Goal: Navigation & Orientation: Find specific page/section

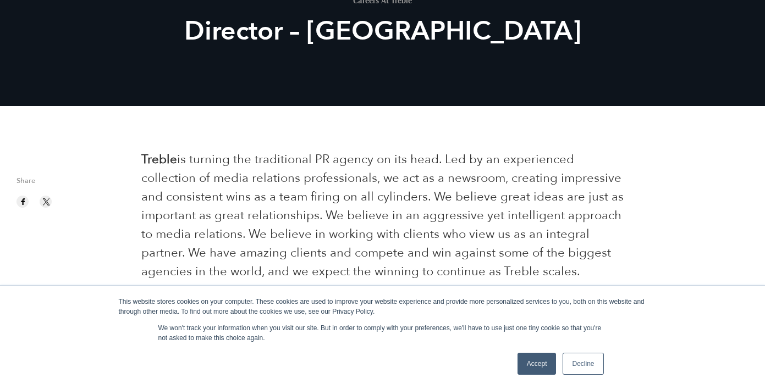
scroll to position [115, 0]
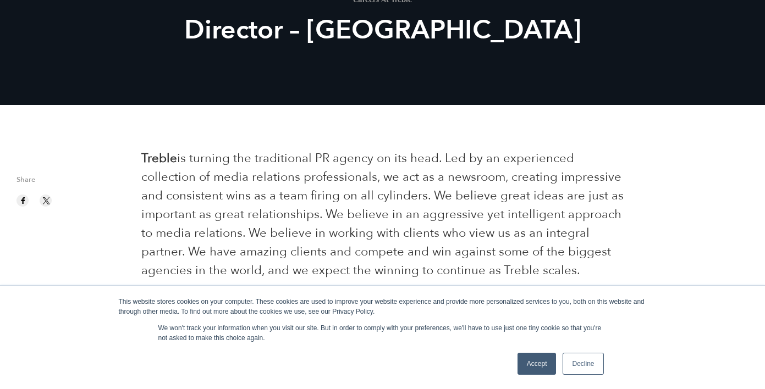
click at [573, 360] on link "Decline" at bounding box center [583, 364] width 41 height 22
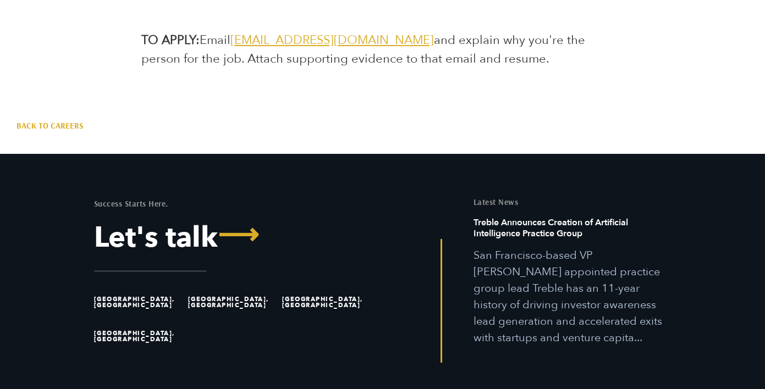
scroll to position [3405, 0]
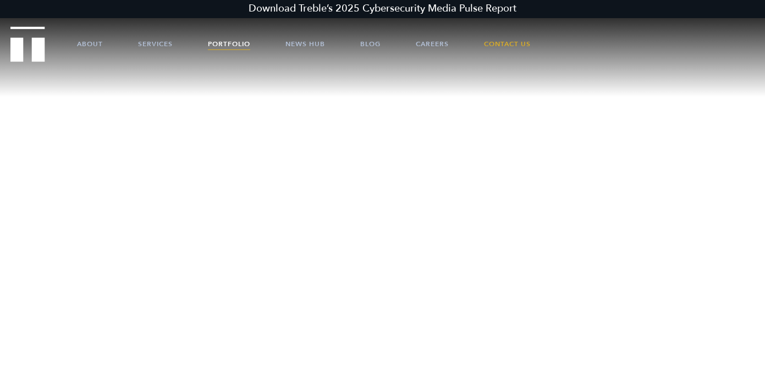
click at [239, 43] on link "Portfolio" at bounding box center [229, 43] width 42 height 33
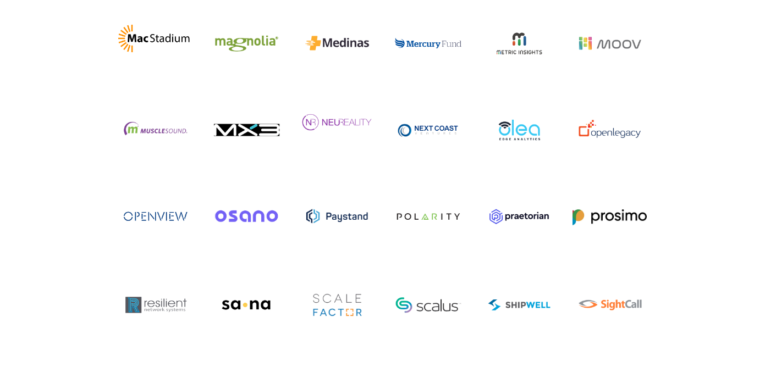
scroll to position [3309, 0]
